Goal: Book appointment/travel/reservation

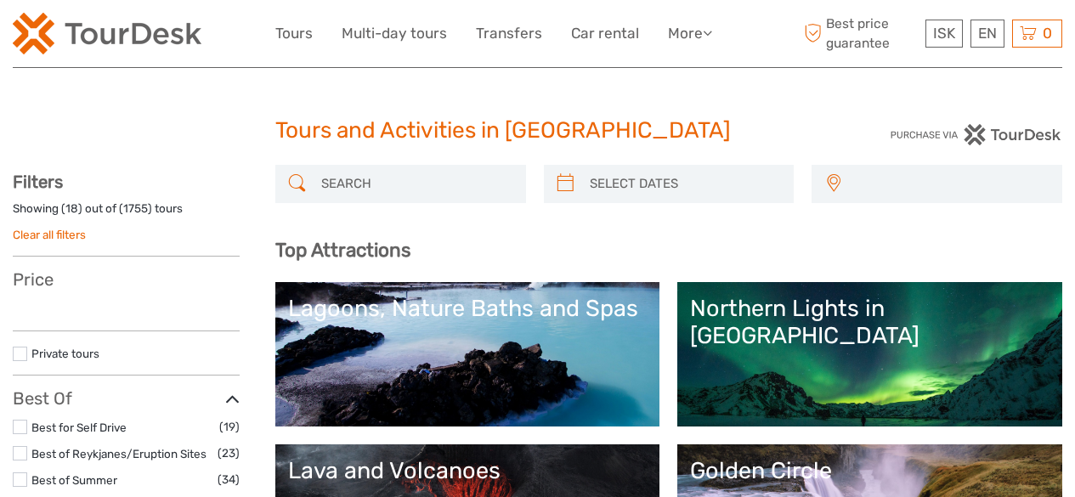
select select
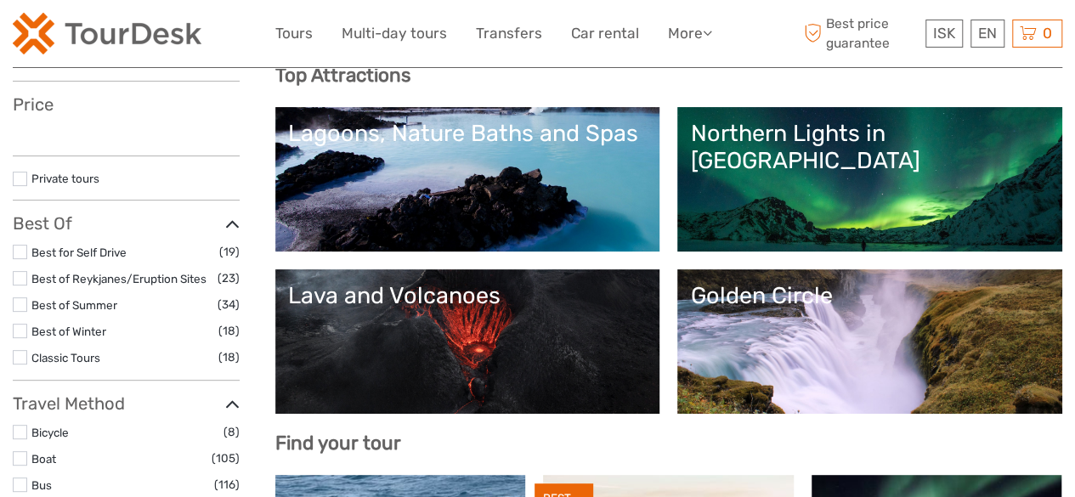
scroll to position [340, 0]
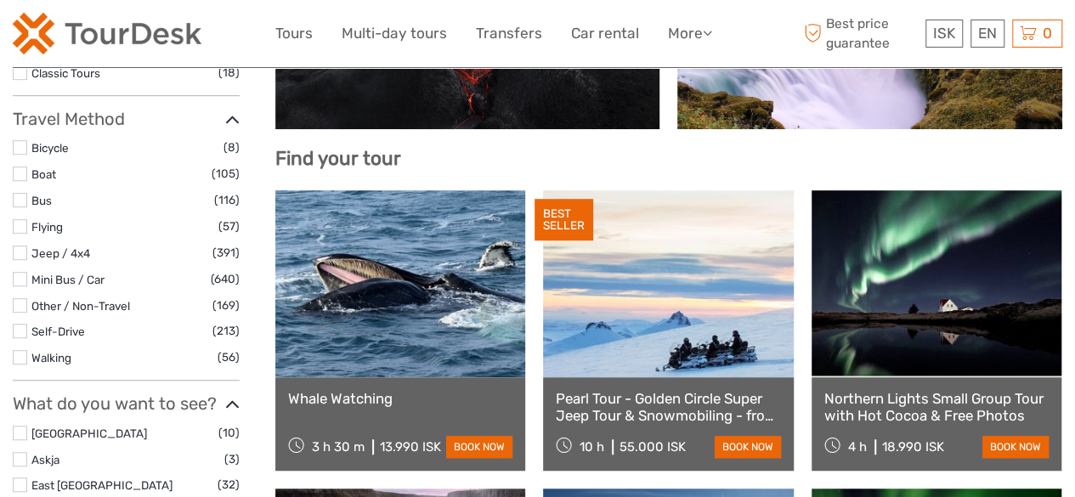
select select
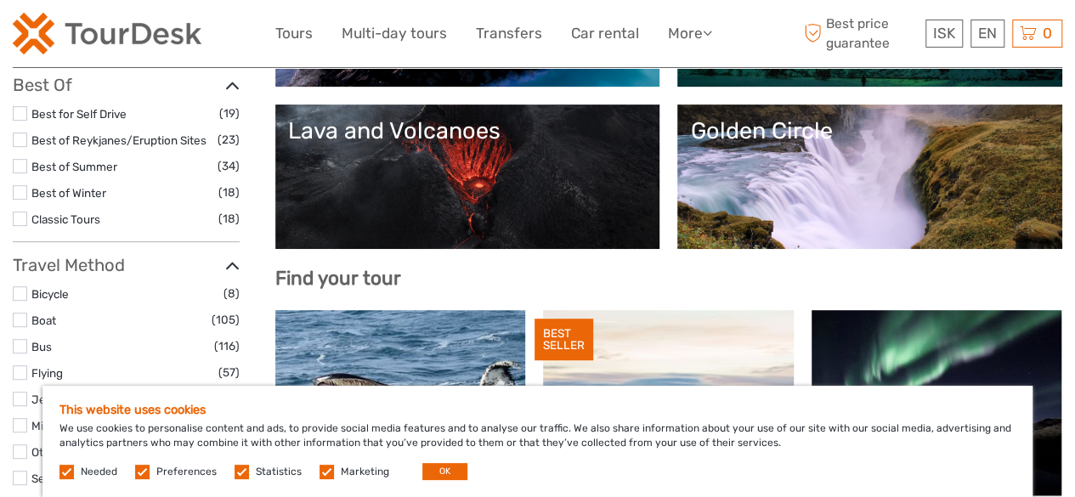
scroll to position [0, 0]
click at [690, 74] on link "Northern Lights in [GEOGRAPHIC_DATA]" at bounding box center [869, 14] width 359 height 119
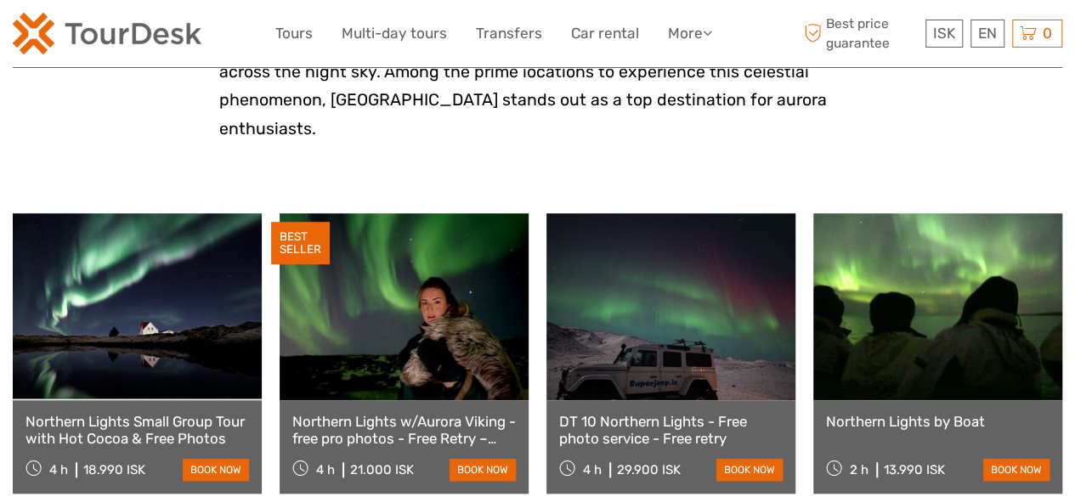
scroll to position [510, 0]
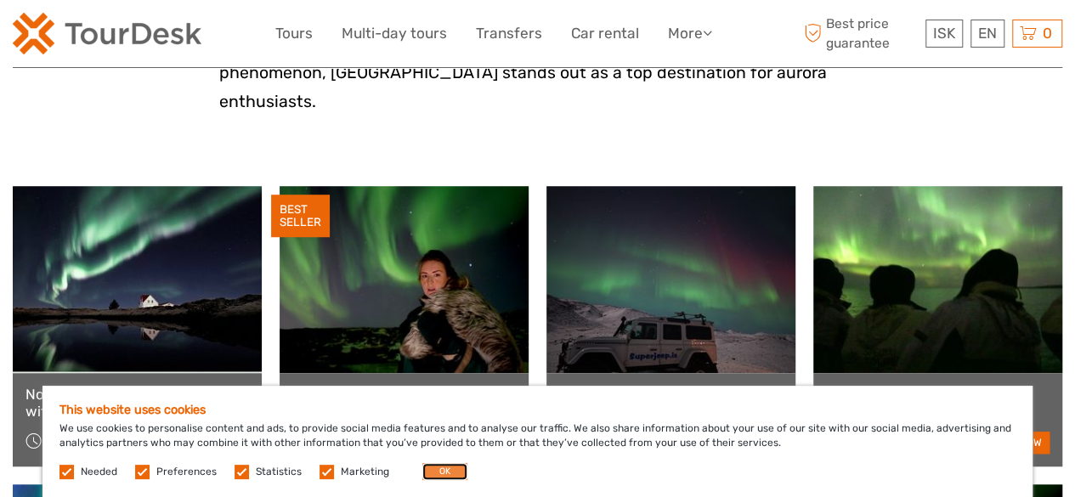
click at [444, 472] on button "OK" at bounding box center [444, 471] width 45 height 17
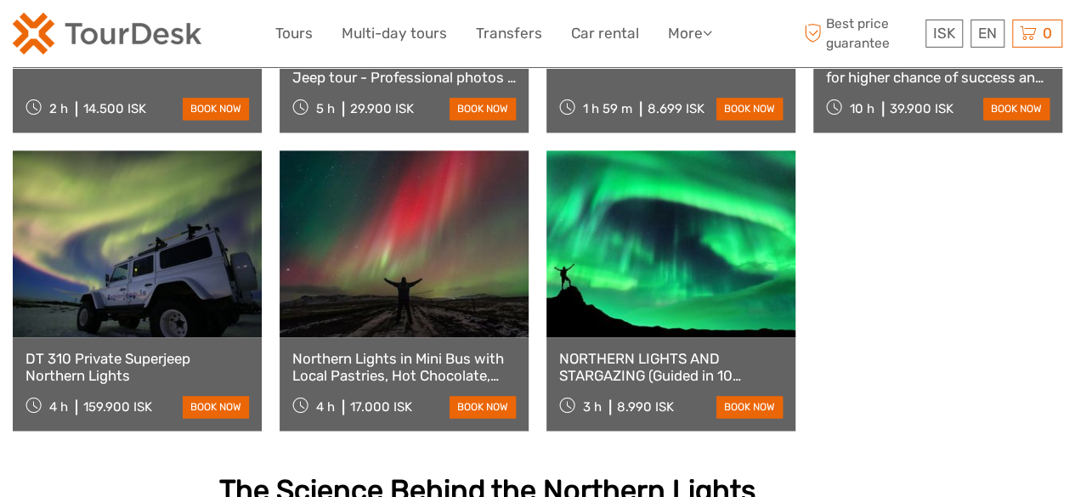
scroll to position [850, 0]
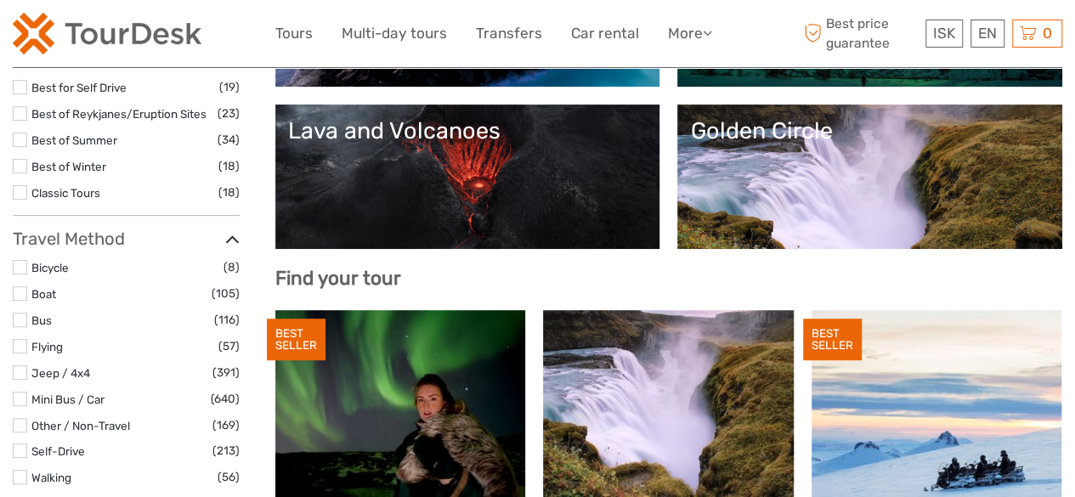
select select
